Goal: Task Accomplishment & Management: Manage account settings

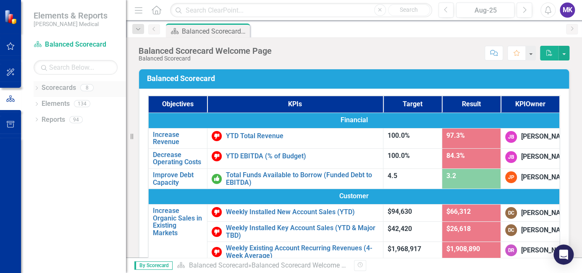
click at [37, 88] on icon "Dropdown" at bounding box center [37, 89] width 6 height 5
click at [41, 115] on div "Dropdown Sales" at bounding box center [82, 120] width 88 height 14
click at [40, 118] on icon "Dropdown" at bounding box center [41, 119] width 6 height 5
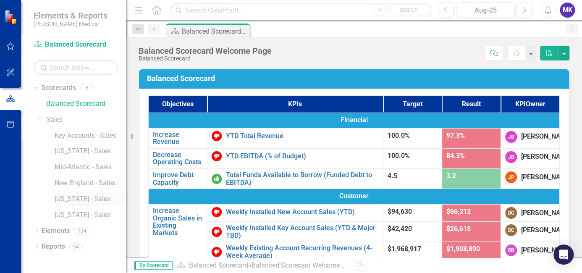
click at [78, 200] on link "[US_STATE] - Sales" at bounding box center [90, 200] width 71 height 10
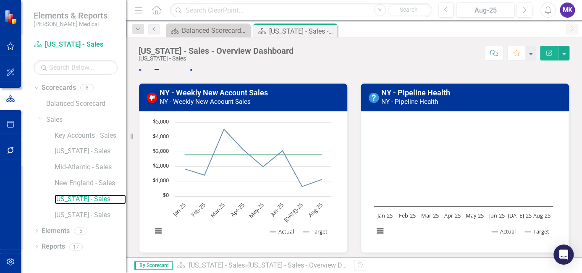
scroll to position [60, 0]
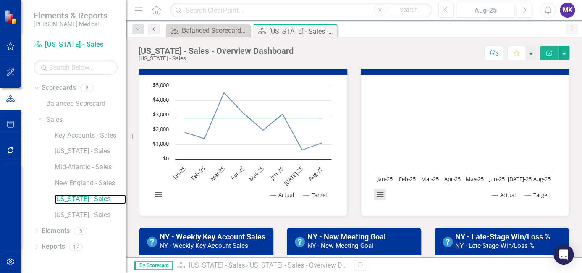
click at [377, 195] on button "View chart menu, Chart" at bounding box center [380, 195] width 12 height 12
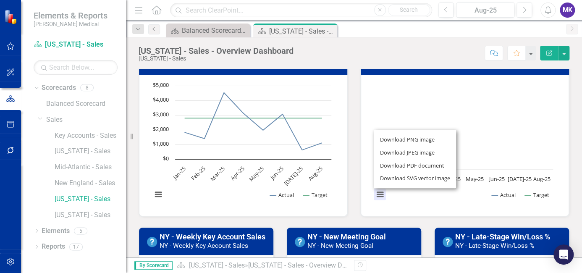
click at [356, 176] on div "NY - Pipeline Health NY - Pipeline Health Loading... Chart Line chart with 2 li…" at bounding box center [465, 126] width 222 height 181
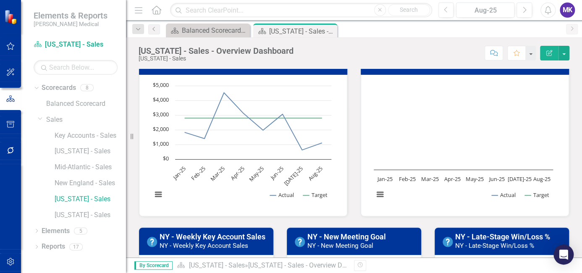
scroll to position [5, 0]
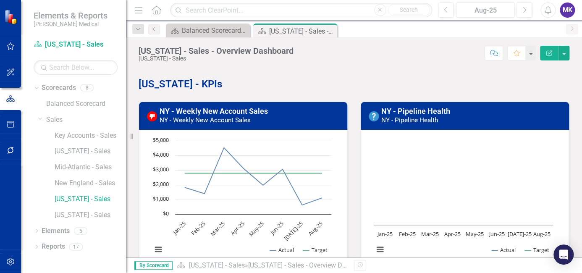
click at [463, 117] on h3 "NY - Pipeline Health NY - Pipeline Health" at bounding box center [473, 115] width 183 height 17
click at [372, 116] on img at bounding box center [374, 116] width 10 height 10
click at [402, 110] on link "NY - Pipeline Health" at bounding box center [416, 111] width 69 height 9
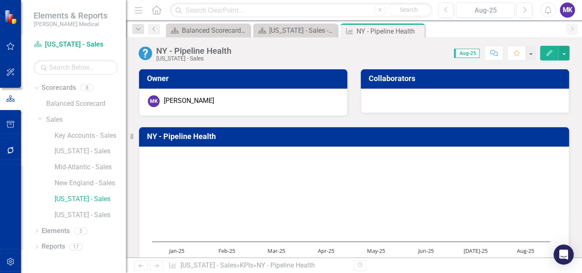
click at [548, 54] on icon "Edit" at bounding box center [550, 53] width 8 height 6
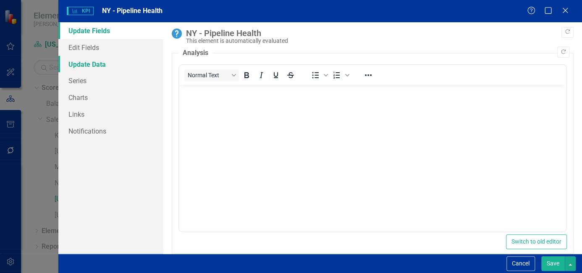
click at [97, 63] on link "Update Data" at bounding box center [110, 64] width 105 height 17
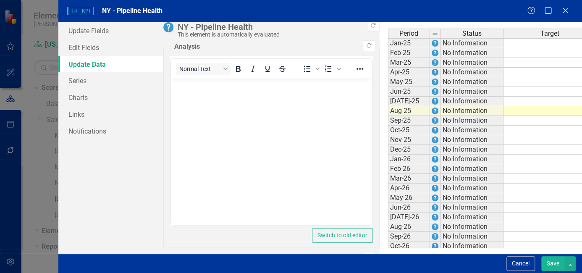
click at [504, 43] on td at bounding box center [550, 43] width 93 height 10
click at [71, 169] on div "Update Fields Edit Fields Update Data Series Charts Links Notifications" at bounding box center [110, 138] width 105 height 232
click at [504, 42] on td at bounding box center [550, 43] width 93 height 10
click at [68, 174] on div "Update Fields Edit Fields Update Data Series Charts Links Notifications" at bounding box center [110, 138] width 105 height 232
click at [504, 46] on td at bounding box center [550, 43] width 93 height 10
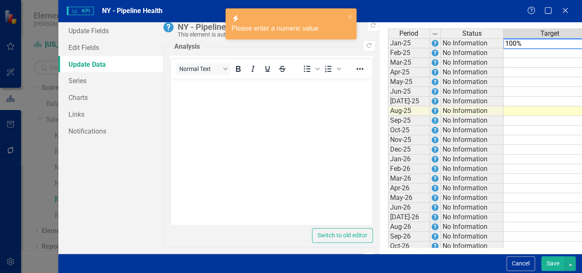
type textarea "100"
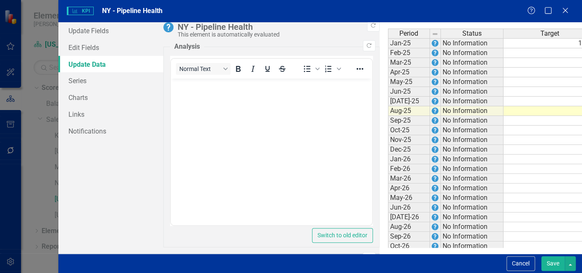
click at [74, 163] on div "Update Fields Edit Fields Update Data Series Charts Links Notifications" at bounding box center [110, 138] width 105 height 232
click at [504, 50] on td at bounding box center [550, 53] width 93 height 10
click at [69, 160] on div "Update Fields Edit Fields Update Data Series Charts Links Notifications" at bounding box center [110, 138] width 105 height 232
click at [504, 54] on td at bounding box center [550, 53] width 93 height 10
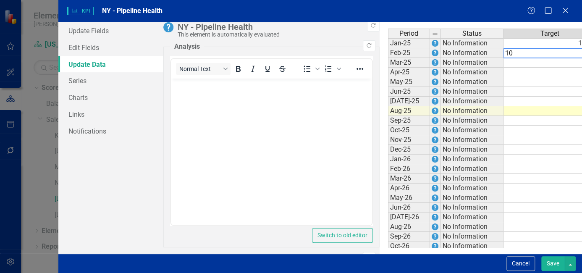
type textarea "100"
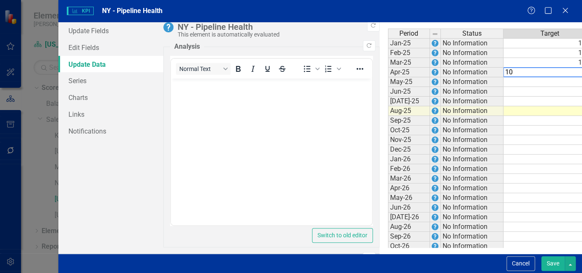
type textarea "100"
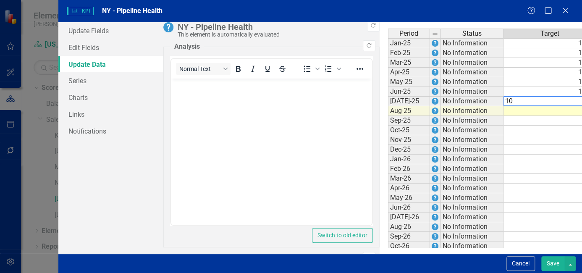
type textarea "100"
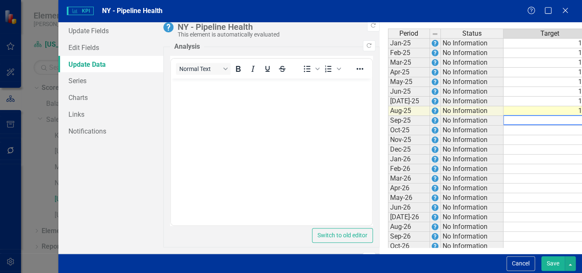
click at [71, 174] on div "Update Fields Edit Fields Update Data Series Charts Links Notifications" at bounding box center [110, 138] width 105 height 232
type textarea "94"
click at [69, 177] on div "Update Fields Edit Fields Update Data Series Charts Links Notifications" at bounding box center [110, 138] width 105 height 232
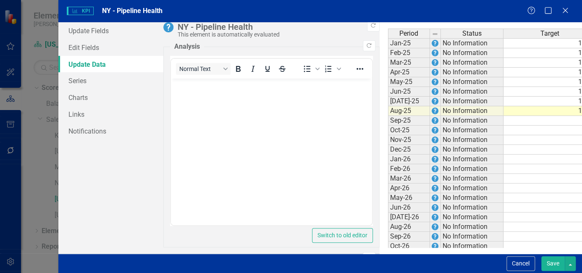
click at [66, 171] on div "Update Fields Edit Fields Update Data Series Charts Links Notifications" at bounding box center [110, 138] width 105 height 232
click at [84, 192] on div "Update Fields Edit Fields Update Data Series Charts Links Notifications" at bounding box center [110, 138] width 105 height 232
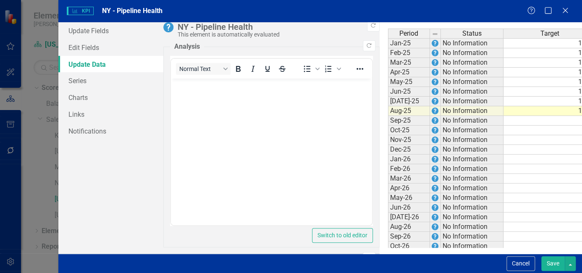
click at [68, 166] on div "Update Fields Edit Fields Update Data Series Charts Links Notifications" at bounding box center [110, 138] width 105 height 232
click at [78, 200] on div "Update Fields Edit Fields Update Data Series Charts Links Notifications" at bounding box center [110, 138] width 105 height 232
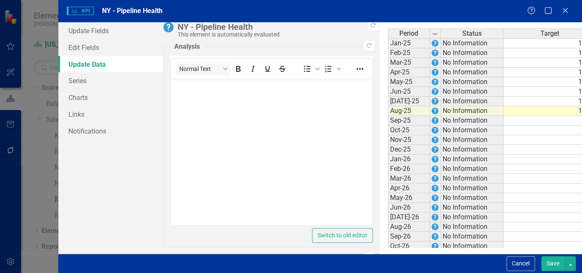
type textarea "122"
click at [550, 263] on button "Save" at bounding box center [554, 263] width 24 height 15
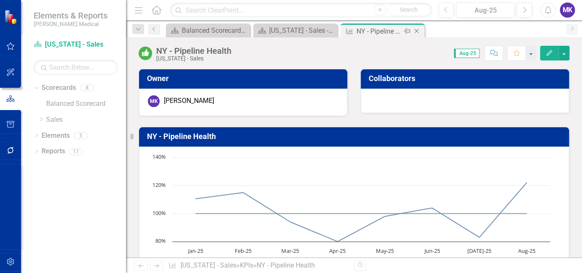
click at [417, 28] on icon "Close" at bounding box center [417, 31] width 8 height 7
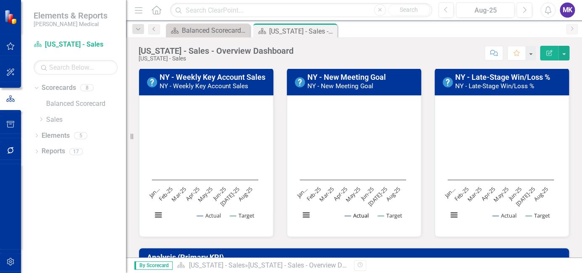
scroll to position [219, 0]
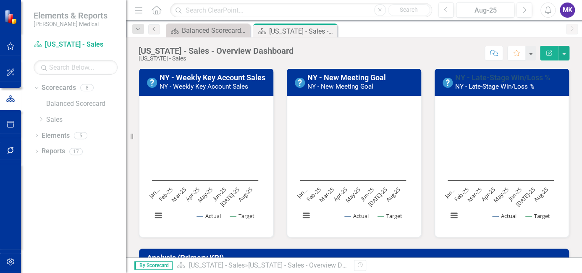
click at [506, 76] on link "NY - Late-Stage Win/Loss %" at bounding box center [503, 77] width 95 height 9
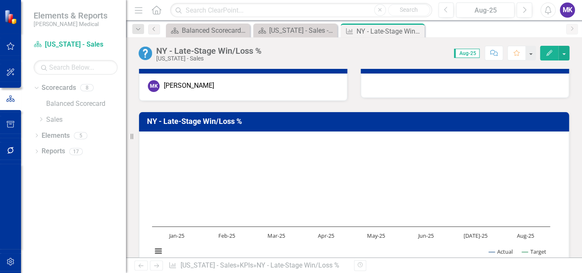
scroll to position [7, 0]
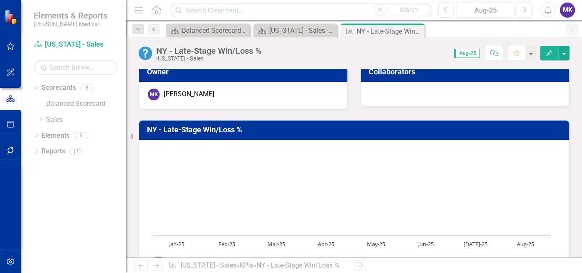
click at [546, 53] on icon "Edit" at bounding box center [550, 53] width 8 height 6
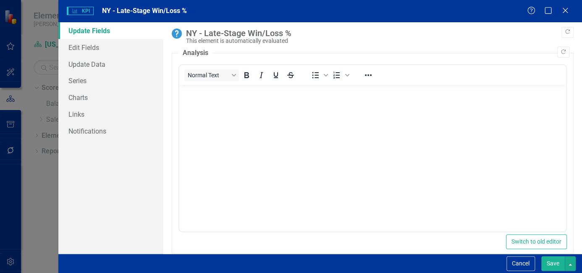
scroll to position [0, 0]
click at [100, 62] on link "Update Data" at bounding box center [110, 64] width 105 height 17
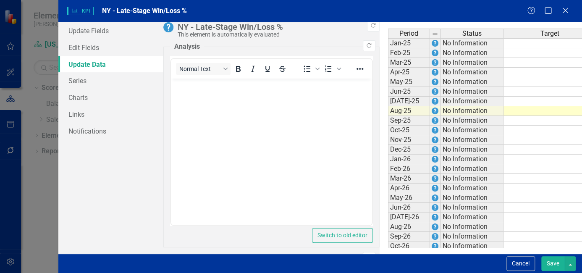
click at [504, 45] on td at bounding box center [550, 43] width 93 height 10
click at [504, 90] on td at bounding box center [550, 92] width 93 height 10
type textarea "50"
click at [504, 103] on td at bounding box center [550, 102] width 93 height 10
type textarea "50"
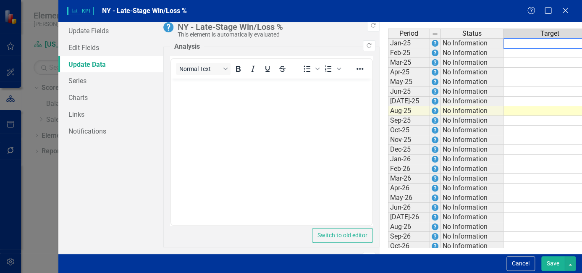
click at [504, 41] on td at bounding box center [550, 43] width 93 height 10
type textarea "50"
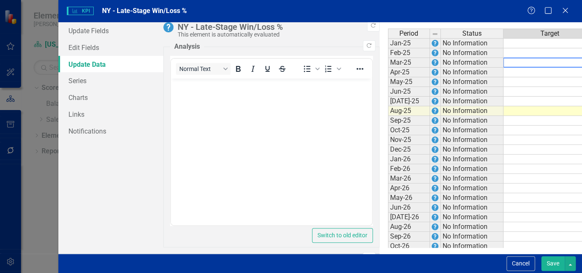
type textarea "50"
type textarea "0"
type textarea "50"
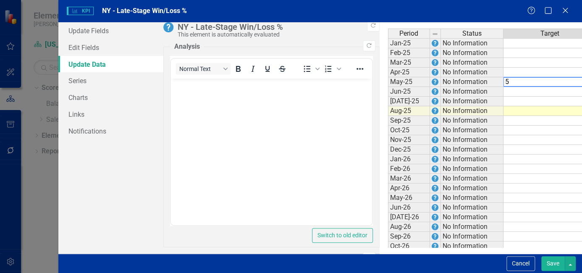
type textarea "50"
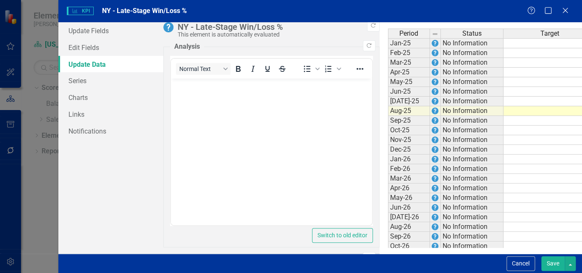
type textarea "50"
click at [556, 261] on button "Save" at bounding box center [554, 263] width 24 height 15
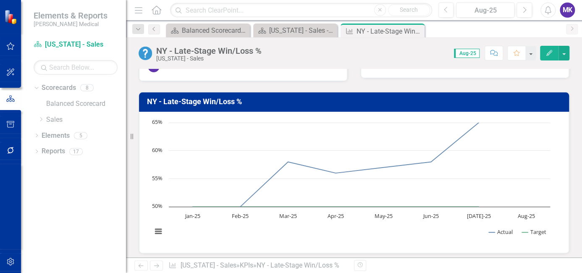
scroll to position [34, 0]
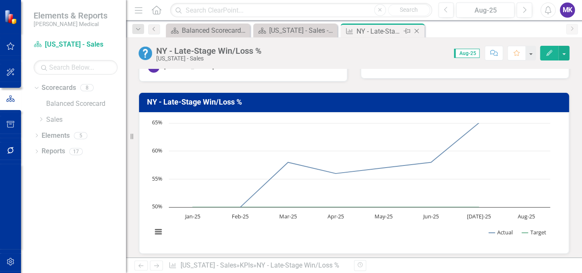
click at [418, 32] on icon "Close" at bounding box center [417, 31] width 8 height 7
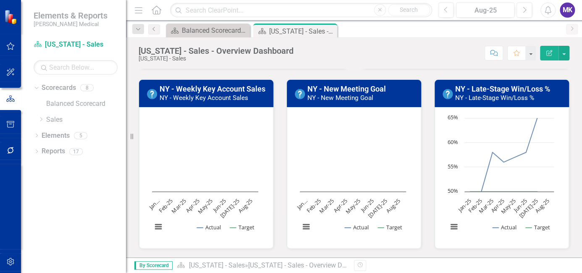
scroll to position [208, 0]
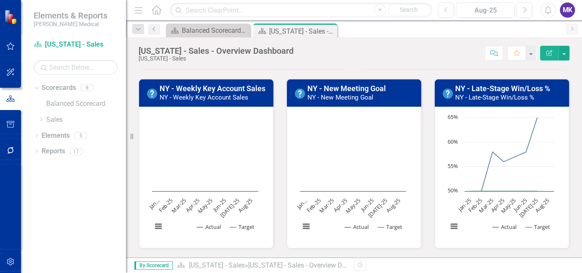
click at [564, 194] on div "NY - Late-Stage Win/Loss % NY - Late-Stage Win/Loss % Loading... Chart Line cha…" at bounding box center [502, 158] width 148 height 181
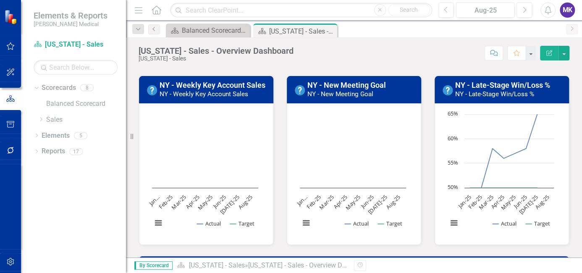
scroll to position [212, 0]
click at [348, 84] on link "NY - New Meeting Goal" at bounding box center [347, 85] width 79 height 9
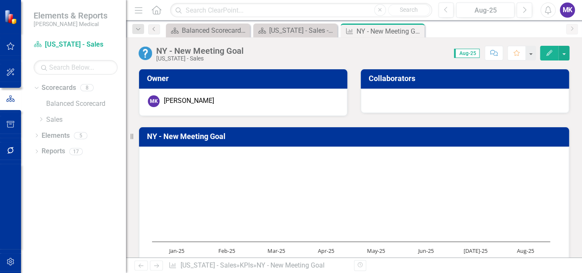
click at [551, 53] on icon "Edit" at bounding box center [550, 53] width 8 height 6
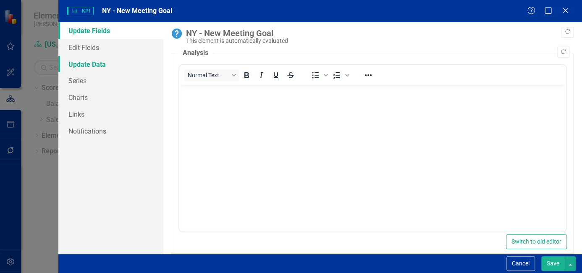
click at [86, 64] on link "Update Data" at bounding box center [110, 64] width 105 height 17
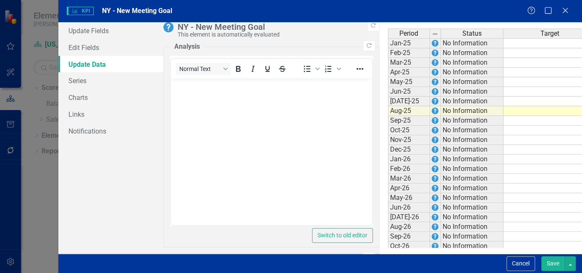
click at [504, 44] on td at bounding box center [550, 43] width 93 height 10
click at [504, 52] on td at bounding box center [550, 53] width 93 height 10
type textarea "48"
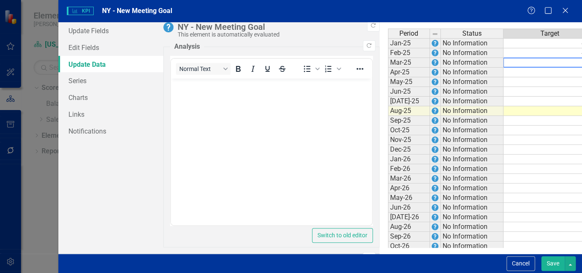
click at [504, 59] on td at bounding box center [550, 63] width 93 height 10
type textarea "36"
click at [504, 69] on td at bounding box center [550, 73] width 93 height 10
type textarea "48"
click at [504, 80] on td at bounding box center [550, 82] width 93 height 10
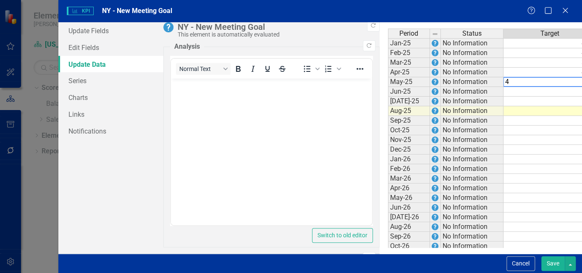
type textarea "41"
click at [504, 89] on td at bounding box center [550, 92] width 93 height 10
type textarea "47"
click at [504, 100] on td at bounding box center [550, 102] width 93 height 10
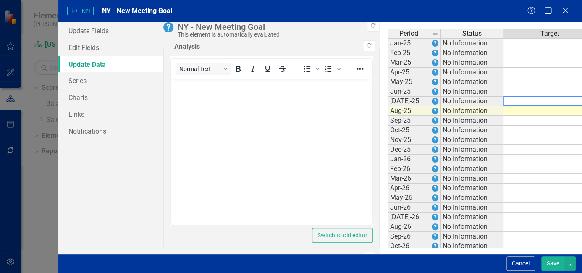
type textarea "48"
click at [504, 111] on td at bounding box center [550, 111] width 93 height 10
type textarea "45"
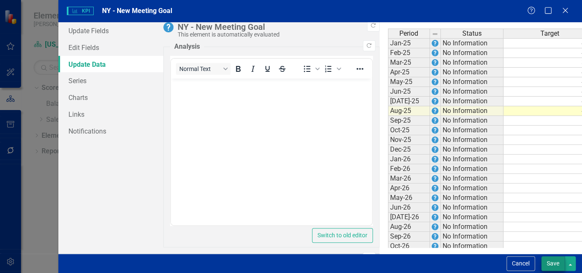
type textarea "25"
click at [553, 263] on button "Save" at bounding box center [554, 263] width 24 height 15
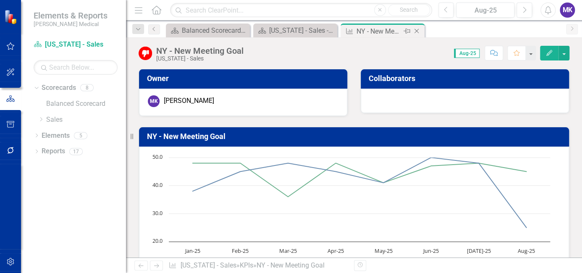
click at [418, 31] on icon "Close" at bounding box center [417, 31] width 8 height 7
